Goal: Book appointment/travel/reservation

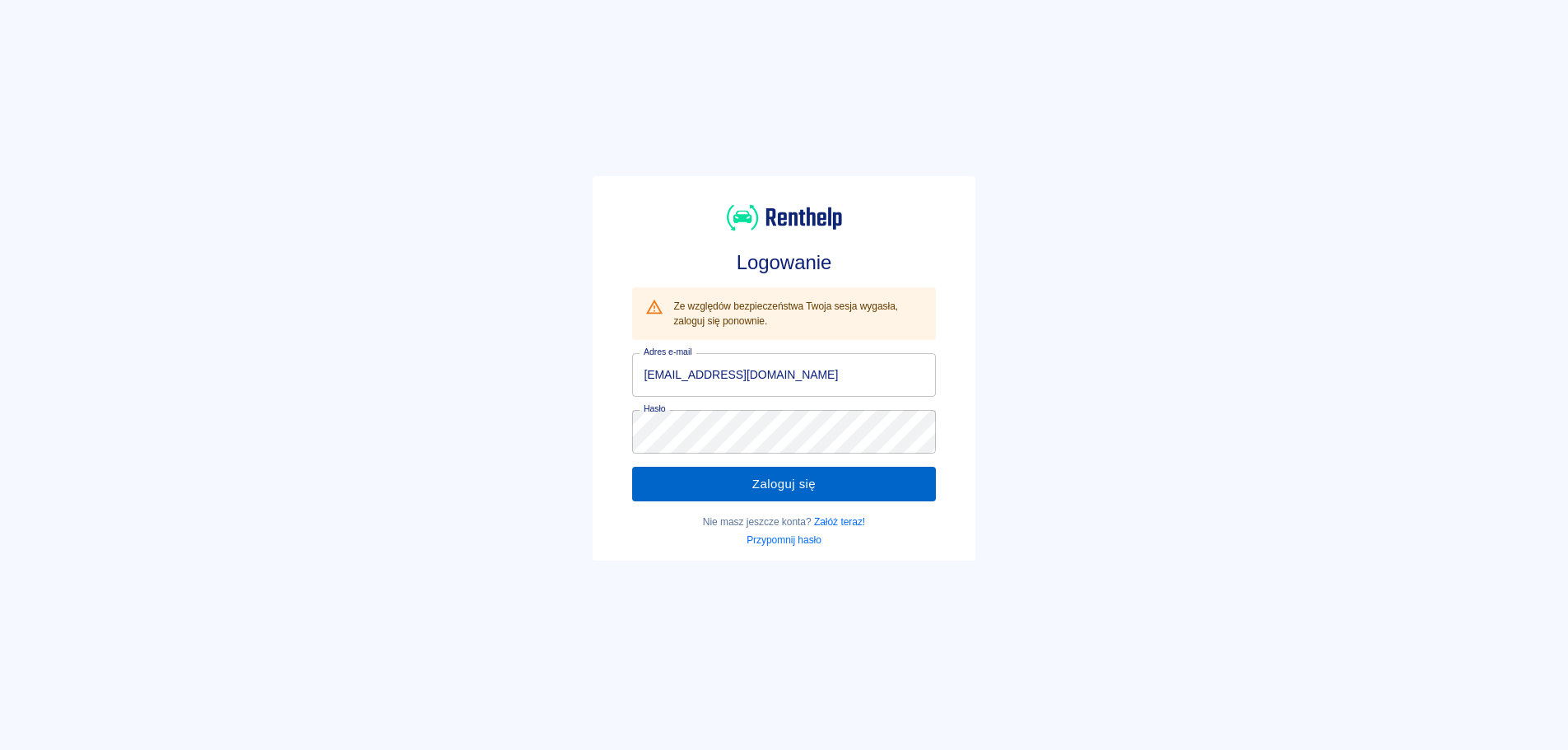
click at [817, 483] on button "Zaloguj się" at bounding box center [784, 484] width 303 height 34
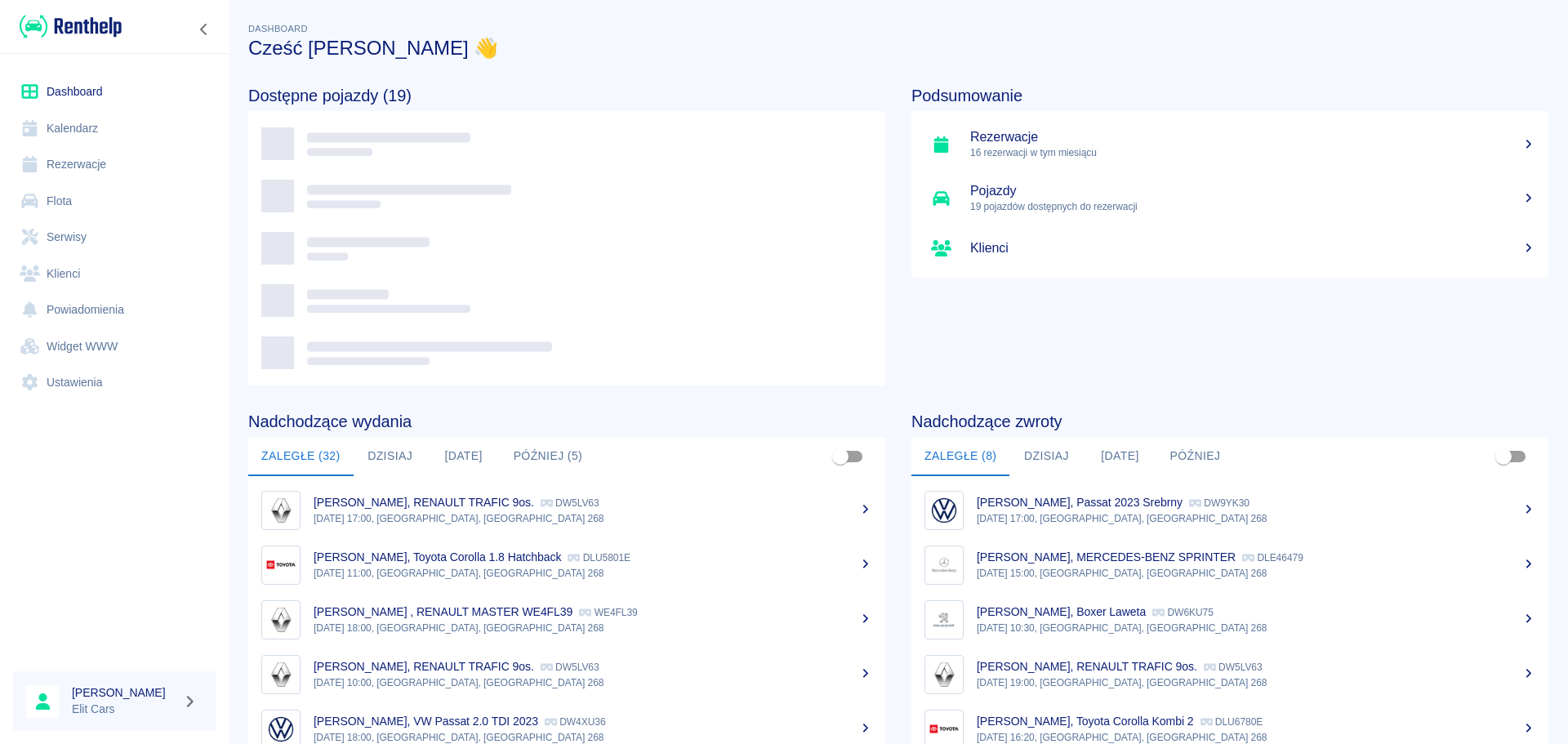
click at [64, 127] on link "Kalendarz" at bounding box center [114, 129] width 204 height 37
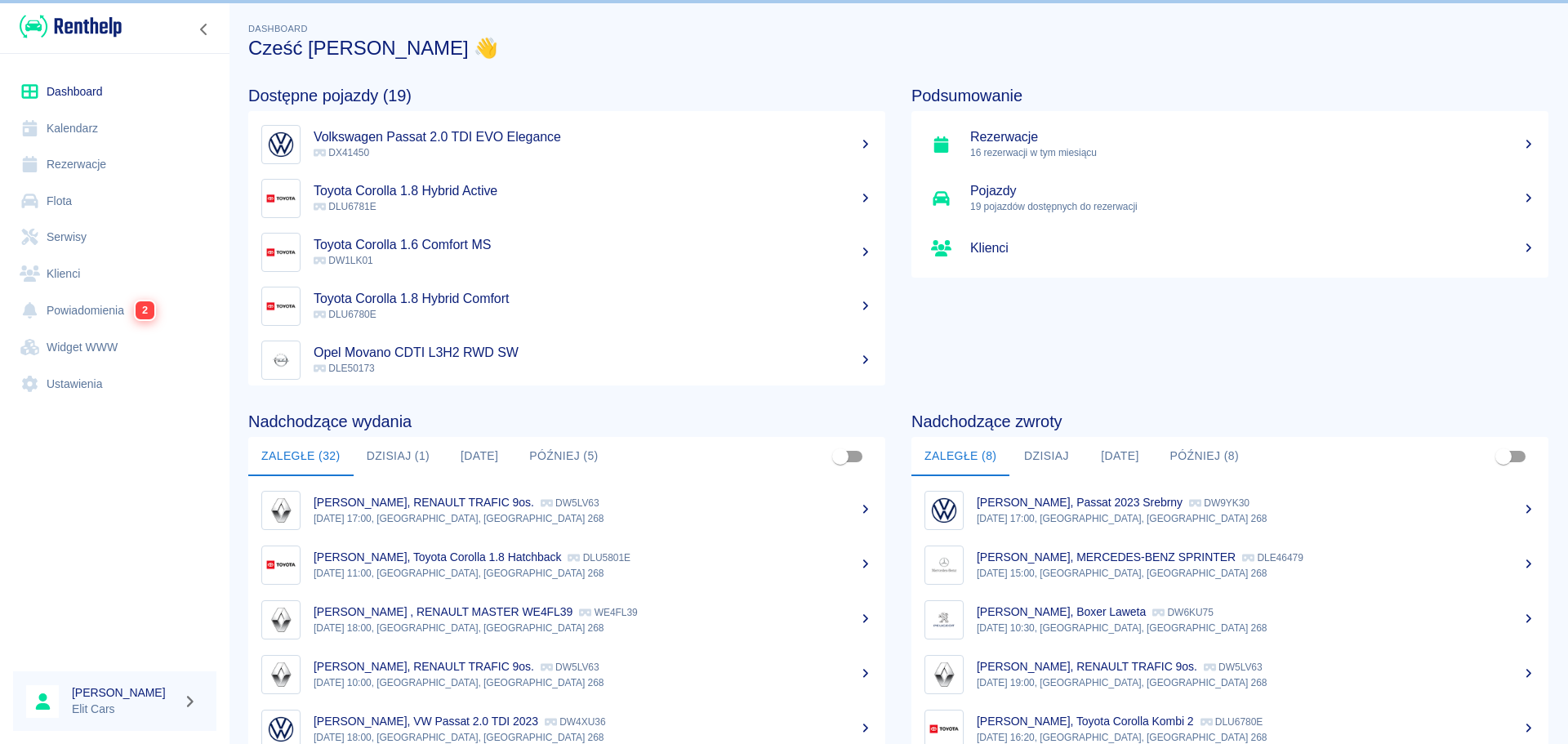
click at [67, 159] on link "Rezerwacje" at bounding box center [114, 164] width 204 height 37
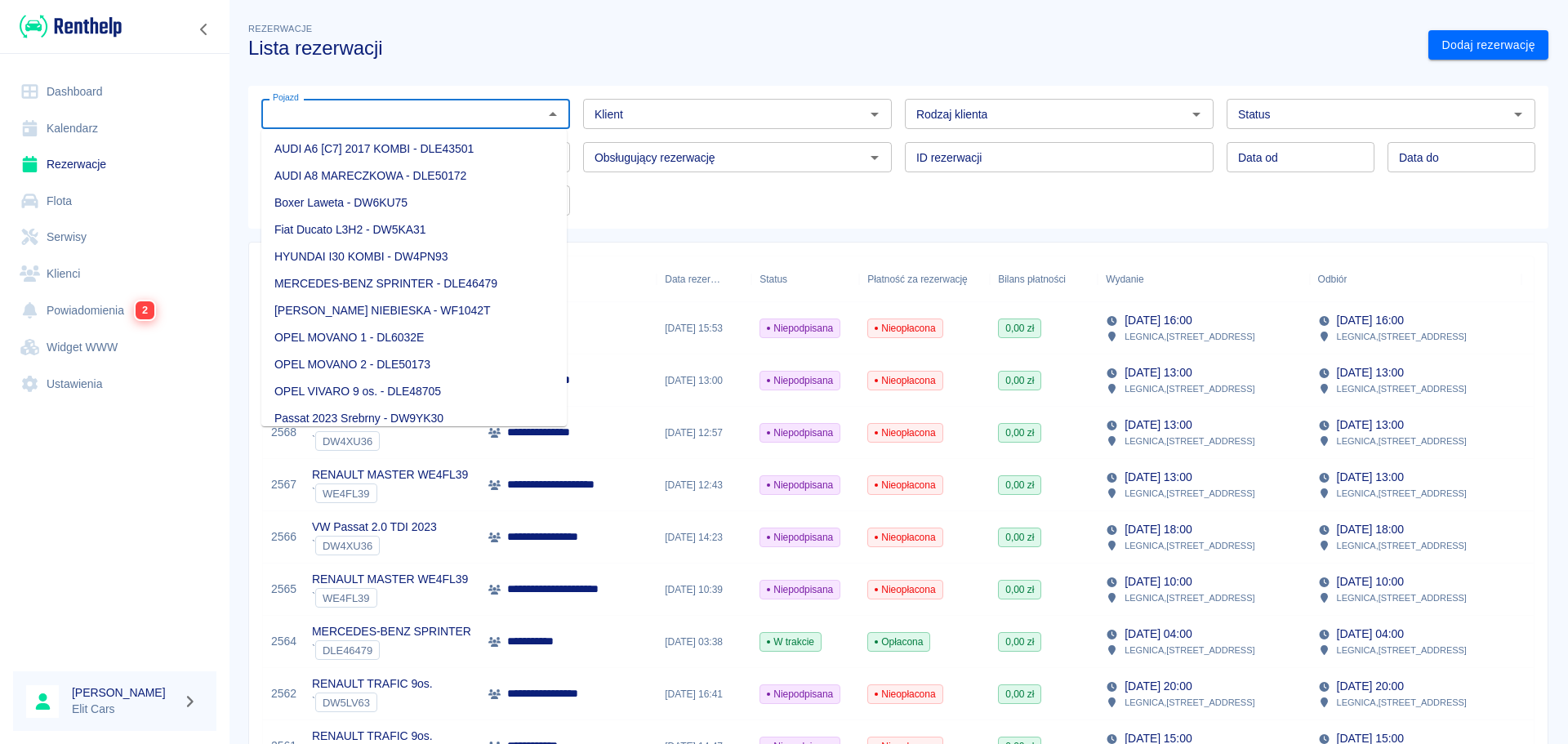
click at [318, 122] on input "Pojazd" at bounding box center [402, 114] width 272 height 20
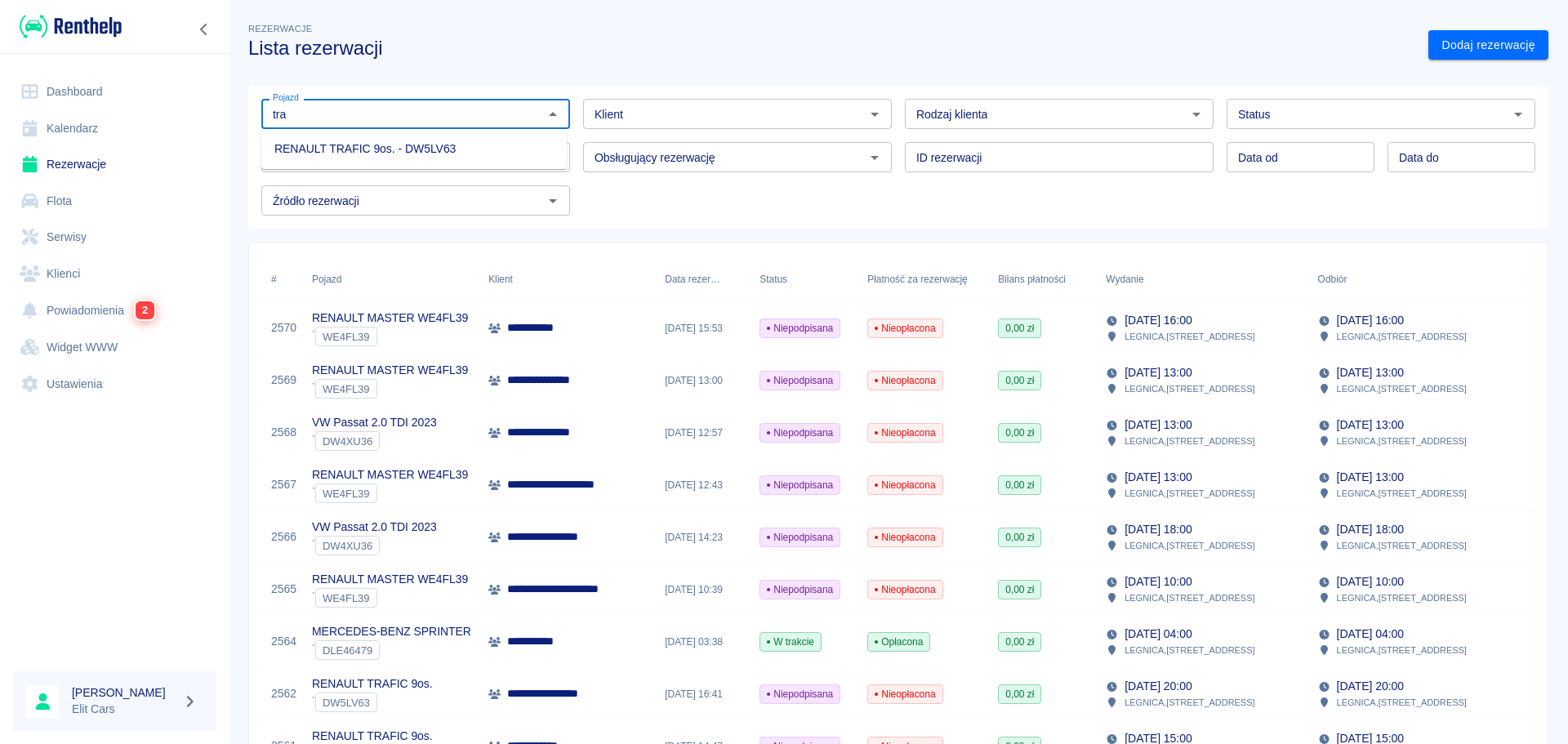
drag, startPoint x: 322, startPoint y: 148, endPoint x: 991, endPoint y: 209, distance: 671.8
click at [323, 148] on li "RENAULT TRAFIC 9os. - DW5LV63" at bounding box center [413, 149] width 305 height 27
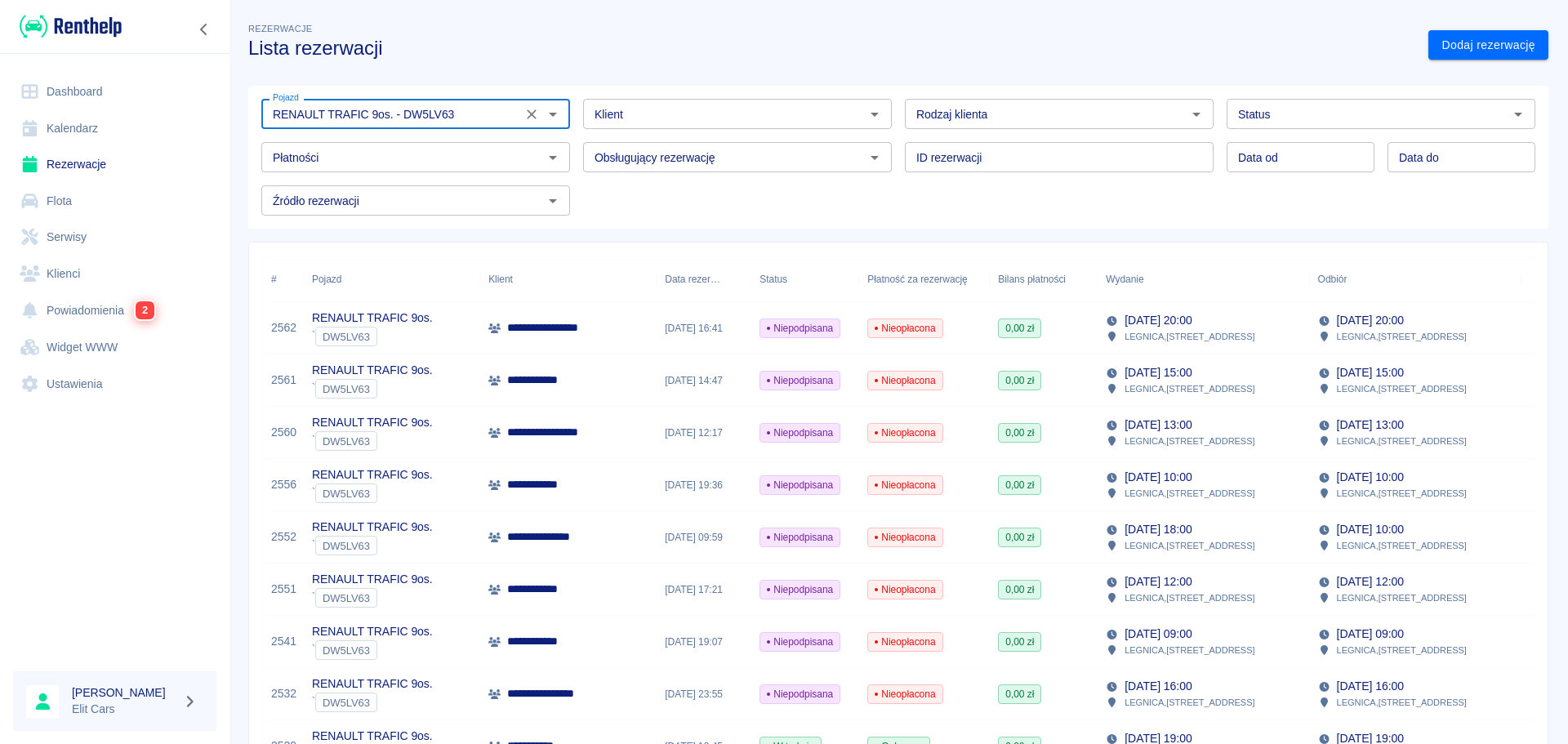
type input "RENAULT TRAFIC 9os. - DW5LV63"
type input "DD.MM.YYYY"
click at [1301, 156] on input "DD.MM.YYYY" at bounding box center [1300, 157] width 148 height 31
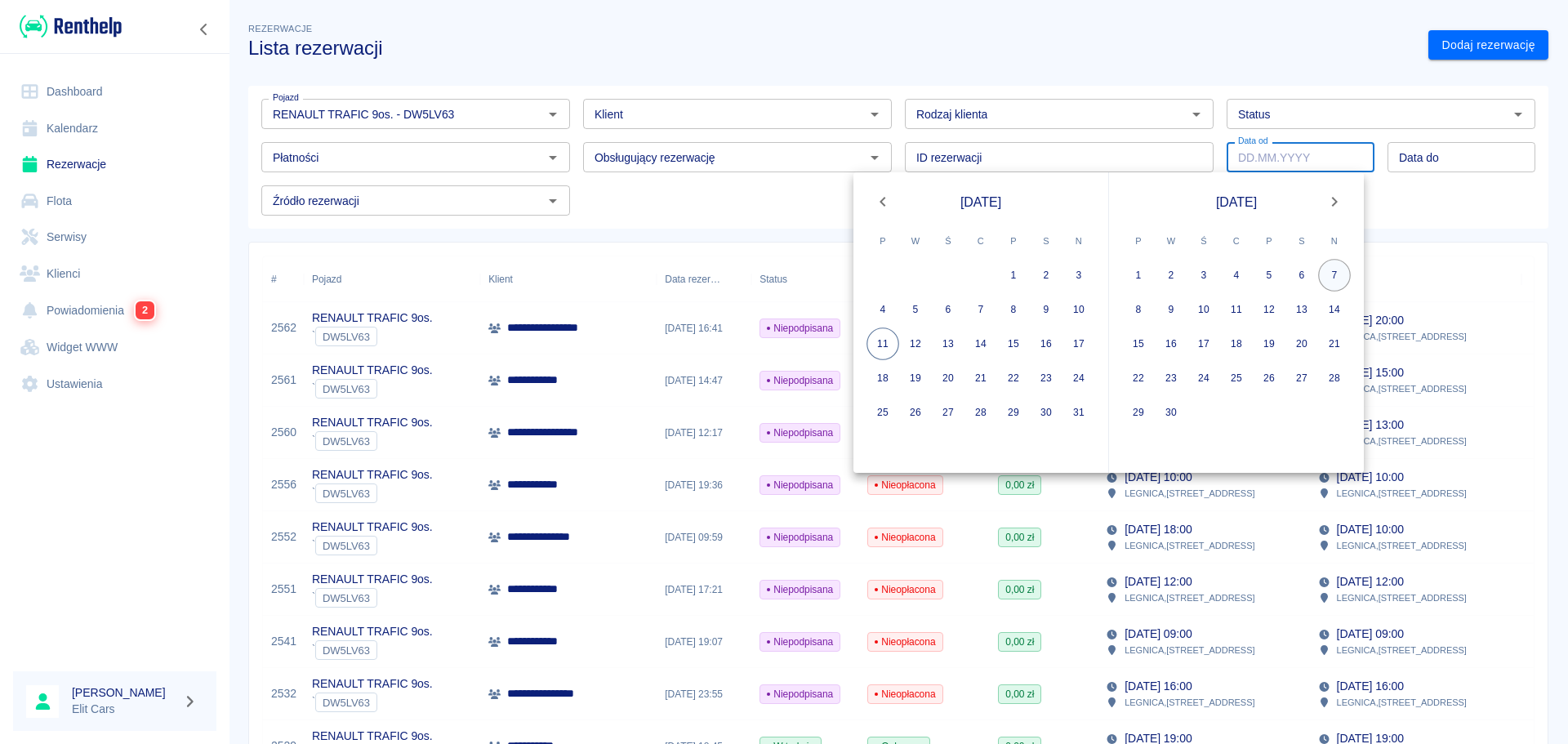
click at [1328, 266] on button "7" at bounding box center [1334, 275] width 32 height 32
type input "[DATE]"
type input "DD.MM.YYYY"
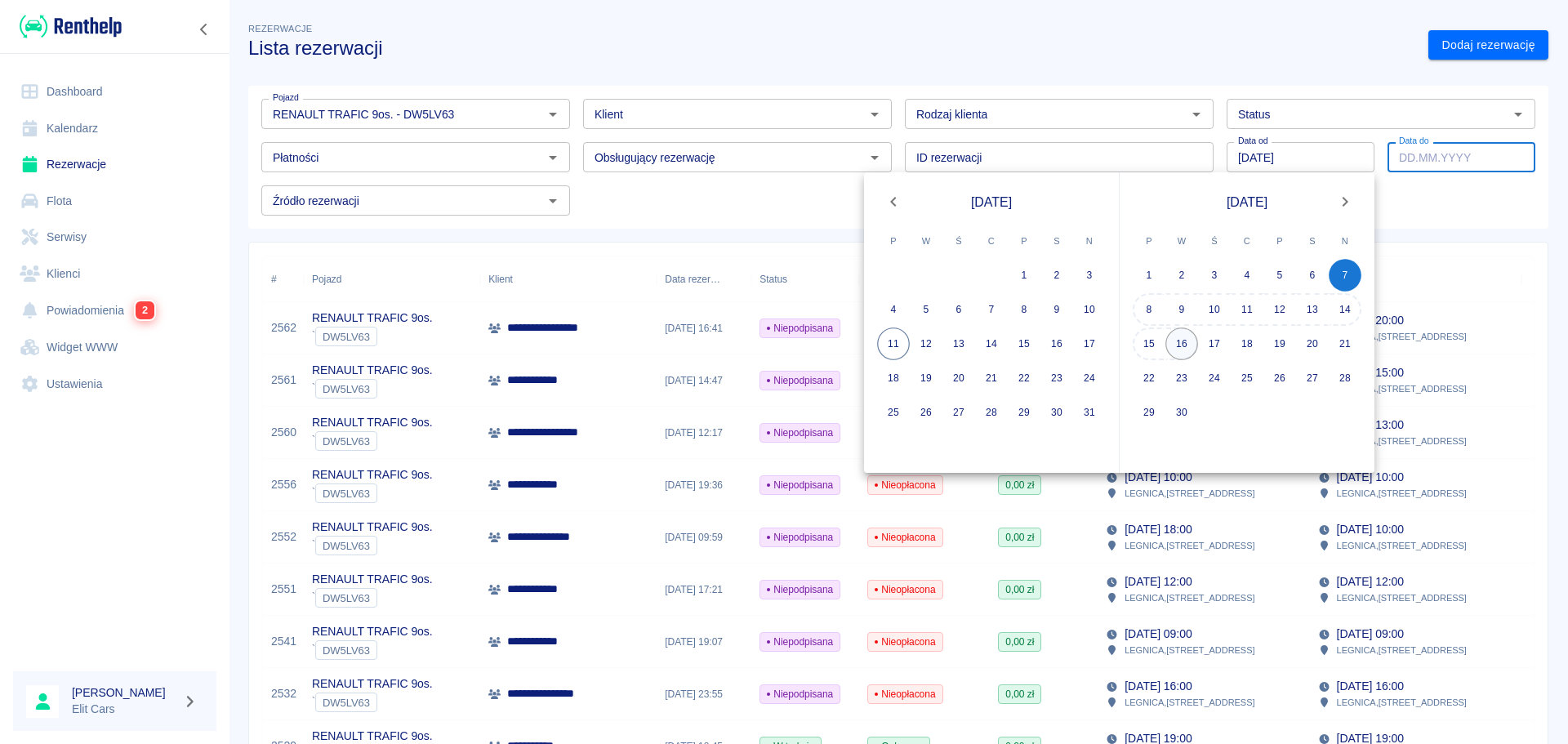
click at [1179, 348] on button "16" at bounding box center [1181, 344] width 32 height 32
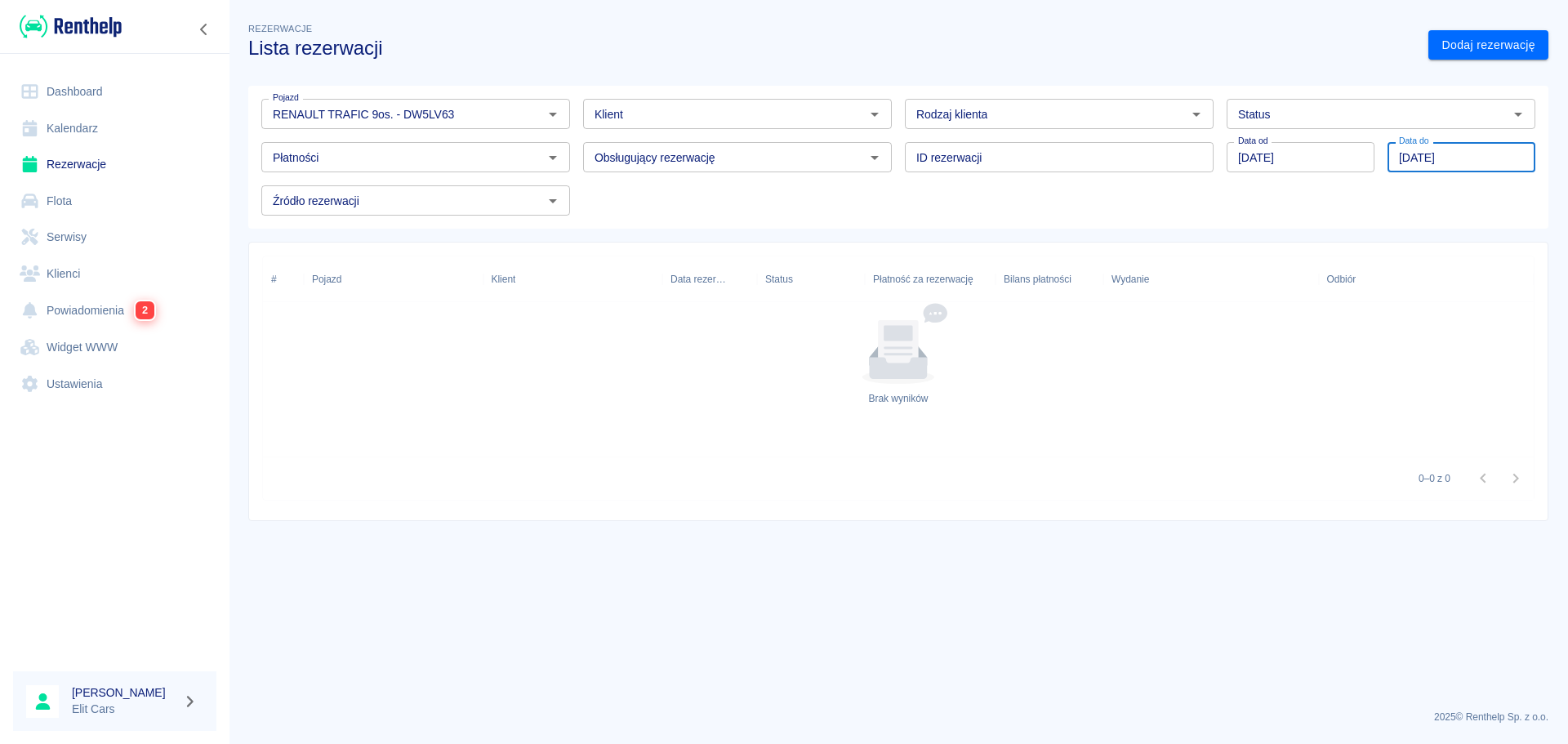
click at [1422, 152] on input "[DATE]" at bounding box center [1461, 157] width 148 height 31
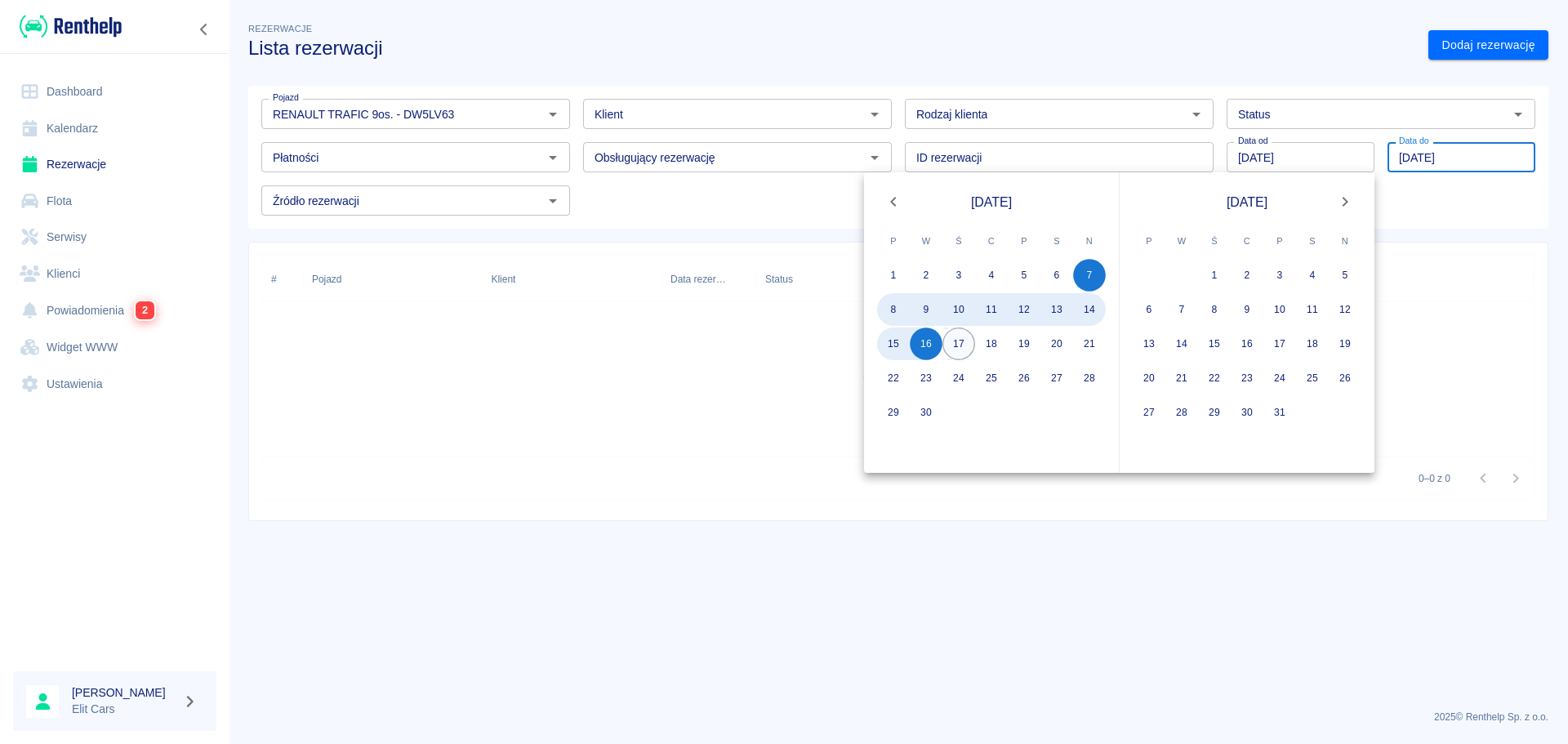
click at [954, 349] on button "17" at bounding box center [958, 344] width 32 height 32
type input "[DATE]"
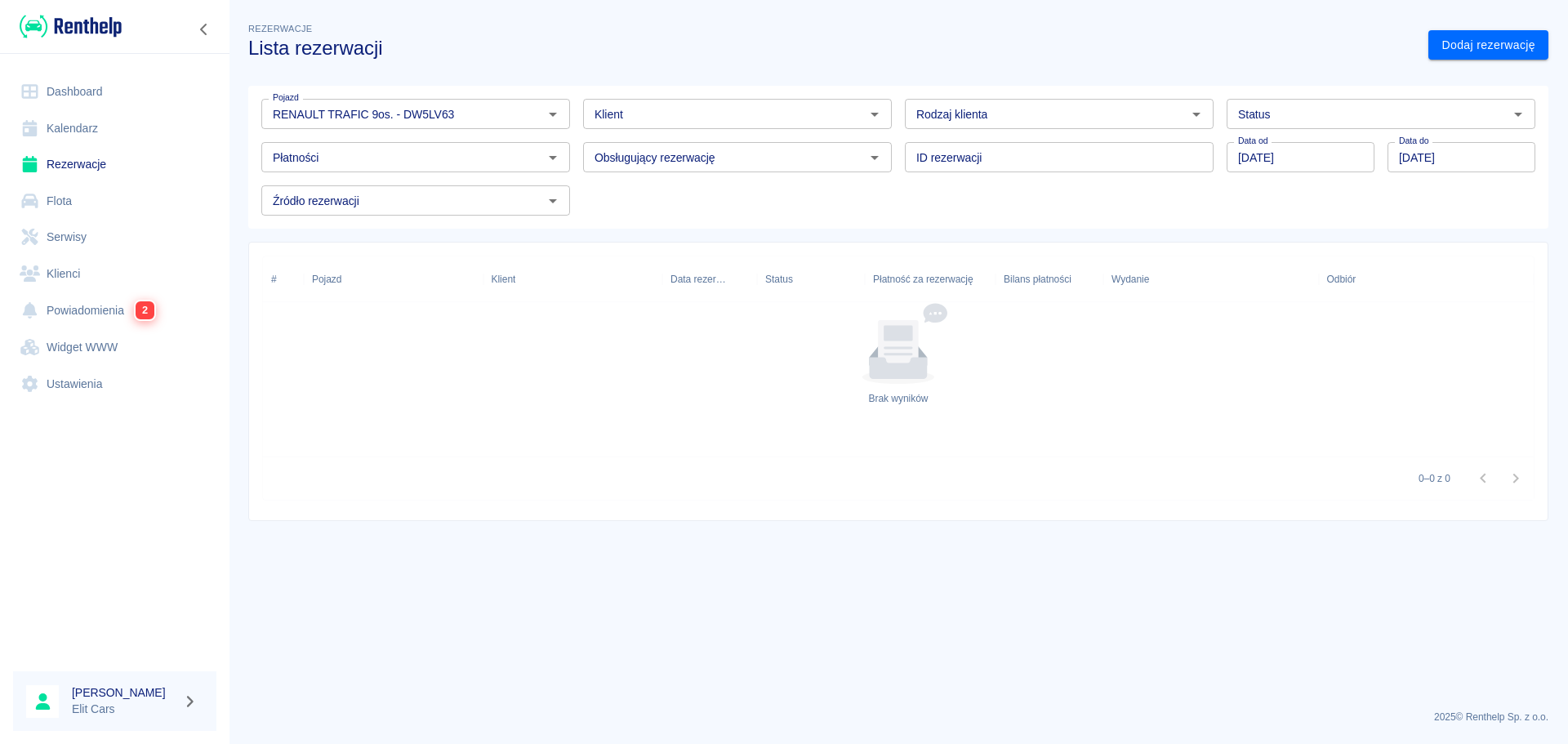
click at [750, 550] on main "Rezerwacje Lista rezerwacji Dodaj rezerwację Pojazd RENAULT TRAFIC 9os. - DW5LV…" at bounding box center [898, 358] width 1339 height 678
